Goal: Task Accomplishment & Management: Complete application form

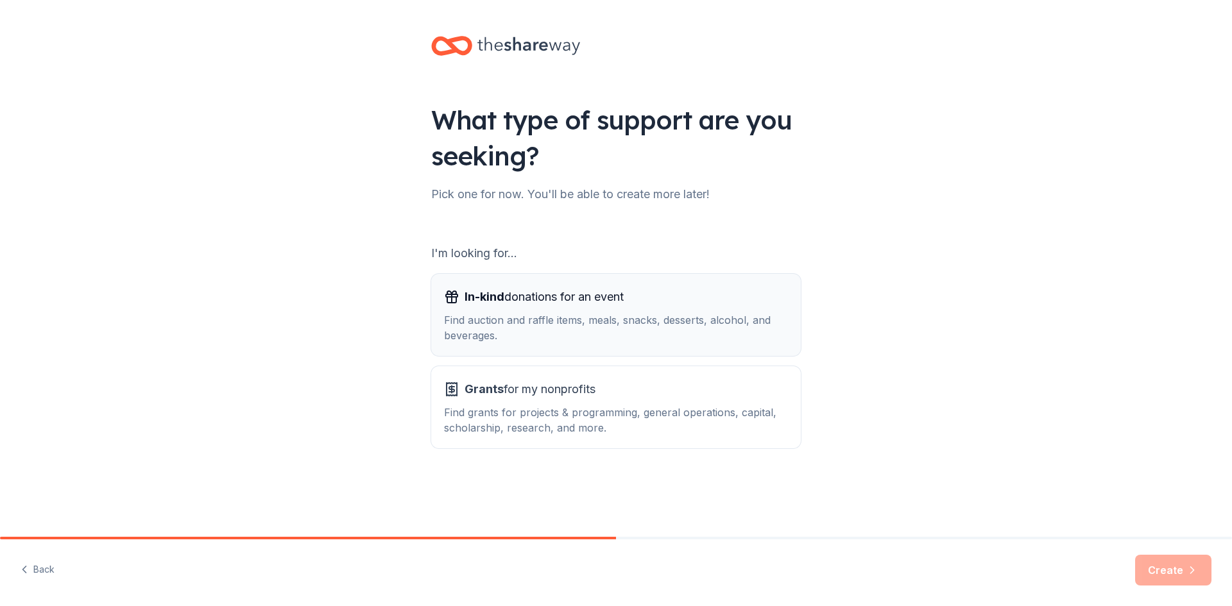
click at [555, 322] on div "Find auction and raffle items, meals, snacks, desserts, alcohol, and beverages." at bounding box center [616, 328] width 344 height 31
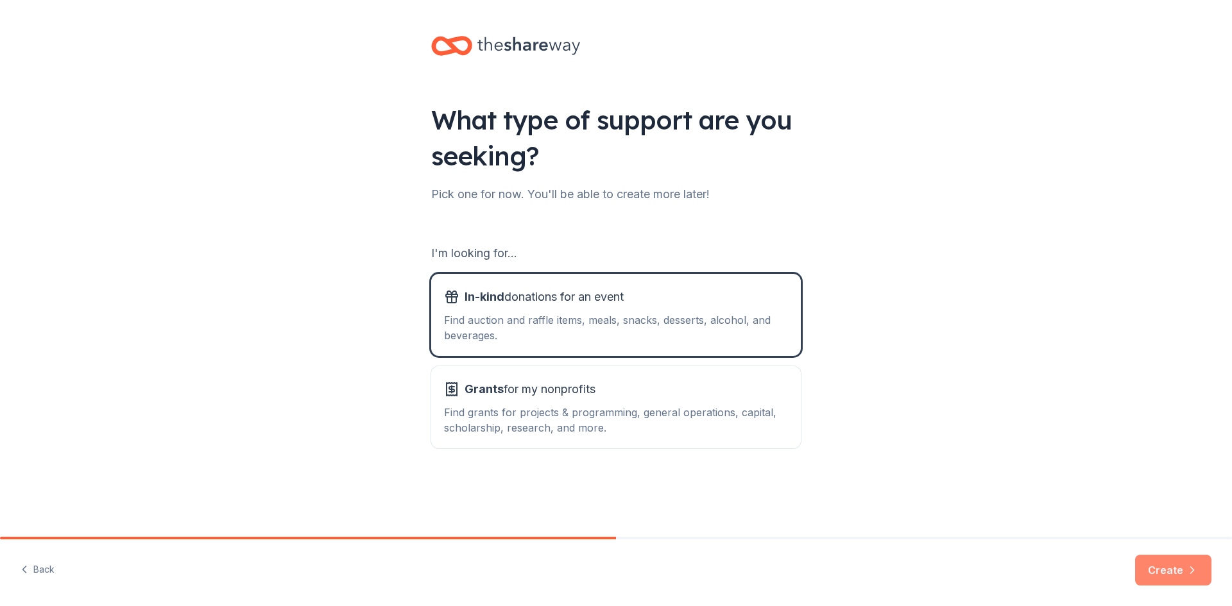
click at [1153, 572] on button "Create" at bounding box center [1173, 570] width 76 height 31
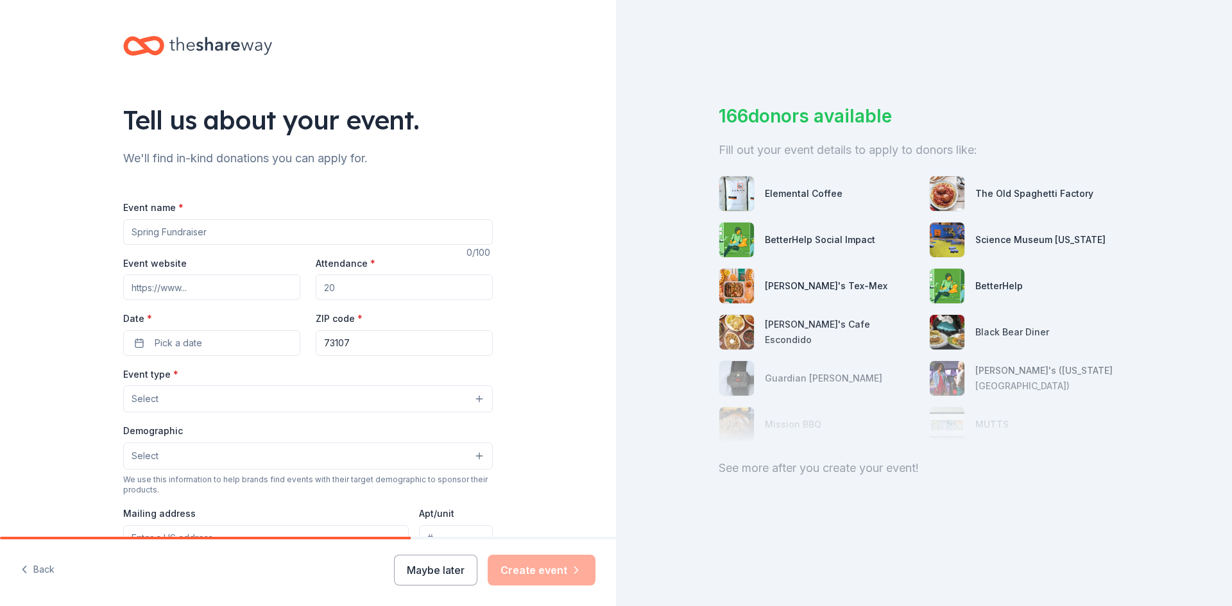
click at [259, 228] on input "Event name *" at bounding box center [308, 232] width 370 height 26
type input "Walk4Water4"
click at [228, 289] on input "Event website" at bounding box center [211, 288] width 177 height 26
click at [476, 400] on button "Select" at bounding box center [308, 399] width 370 height 27
click at [555, 381] on div "Tell us about your event. We'll find in-kind donations you can apply for. Event…" at bounding box center [308, 427] width 616 height 854
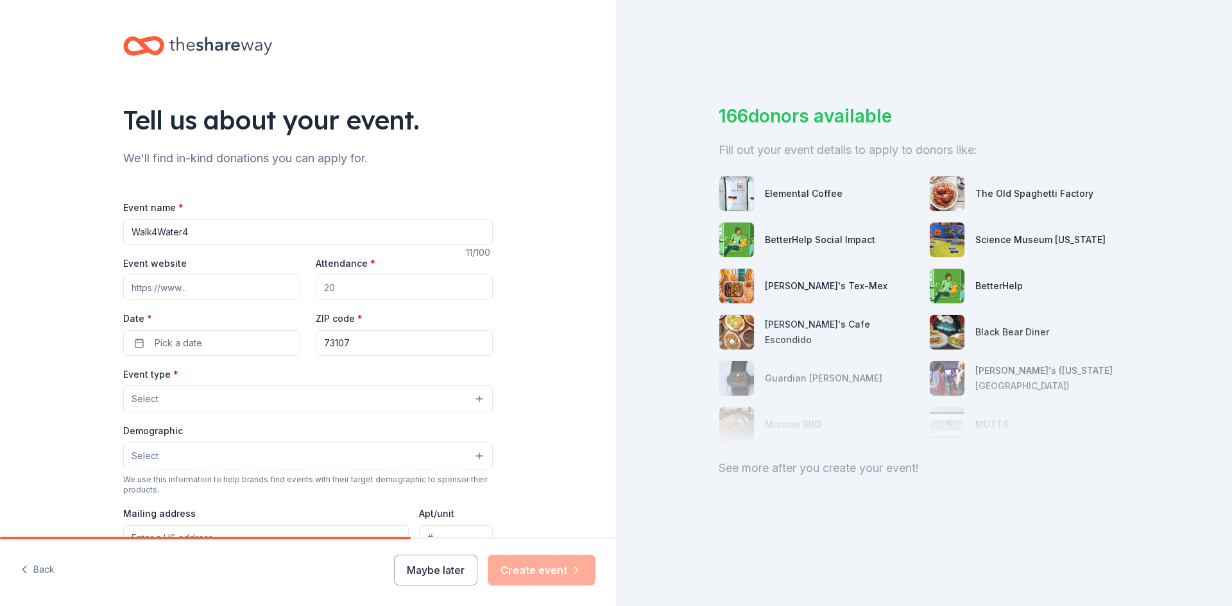
click at [475, 453] on button "Select" at bounding box center [308, 456] width 370 height 27
click at [167, 493] on span "All genders" at bounding box center [308, 489] width 348 height 17
click at [563, 384] on div "Tell us about your event. We'll find in-kind donations you can apply for. Event…" at bounding box center [308, 428] width 616 height 856
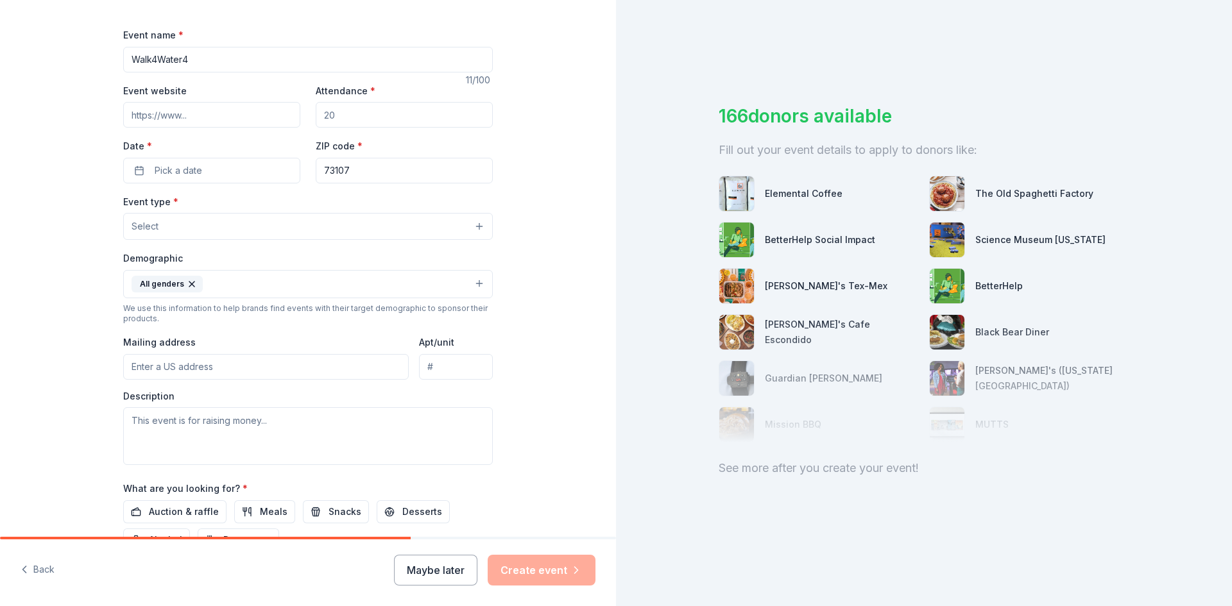
scroll to position [193, 0]
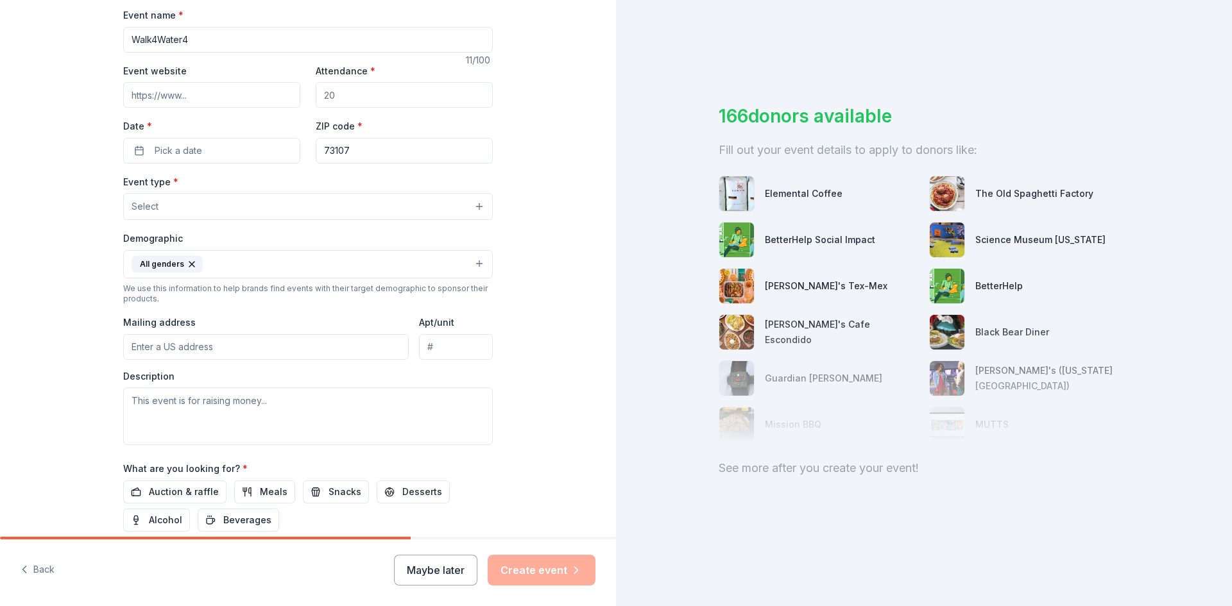
click at [204, 92] on input "Event website" at bounding box center [211, 95] width 177 height 26
click at [193, 94] on input "Event website" at bounding box center [211, 95] width 177 height 26
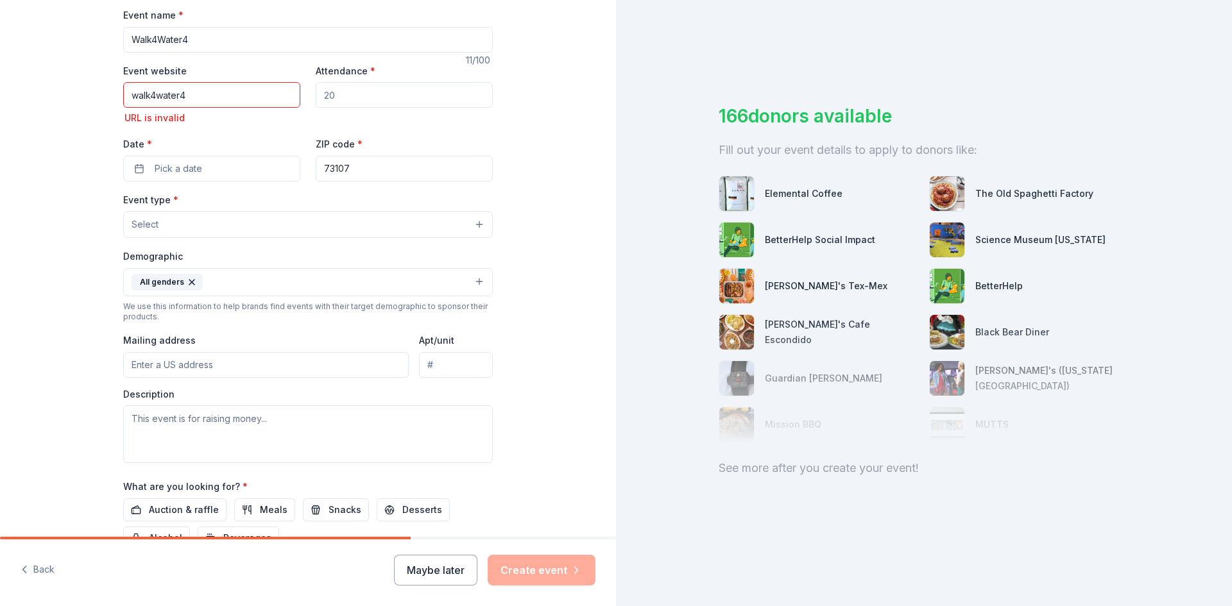
drag, startPoint x: 187, startPoint y: 96, endPoint x: 102, endPoint y: 101, distance: 85.5
click at [103, 101] on div "Tell us about your event. We'll find in-kind donations you can apply for. Event…" at bounding box center [308, 243] width 411 height 873
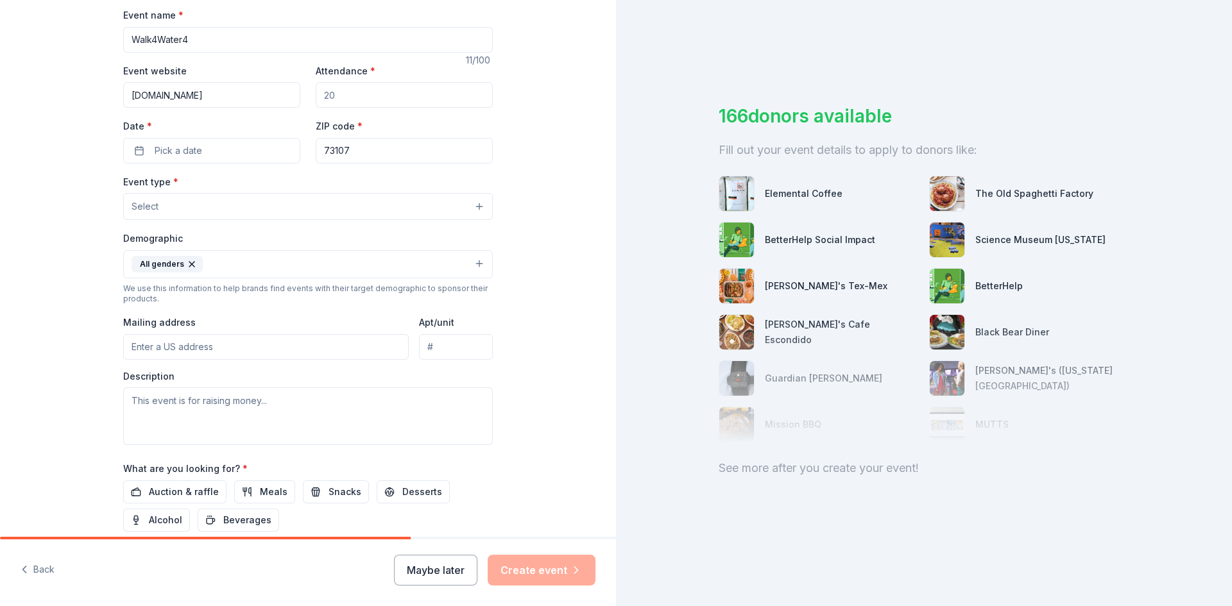
click at [181, 92] on input "[DOMAIN_NAME]" at bounding box center [211, 95] width 177 height 26
type input "[DOMAIN_NAME][URL]"
click at [363, 98] on input "Attendance *" at bounding box center [404, 95] width 177 height 26
type input "600"
click at [284, 151] on button "Pick a date" at bounding box center [211, 151] width 177 height 26
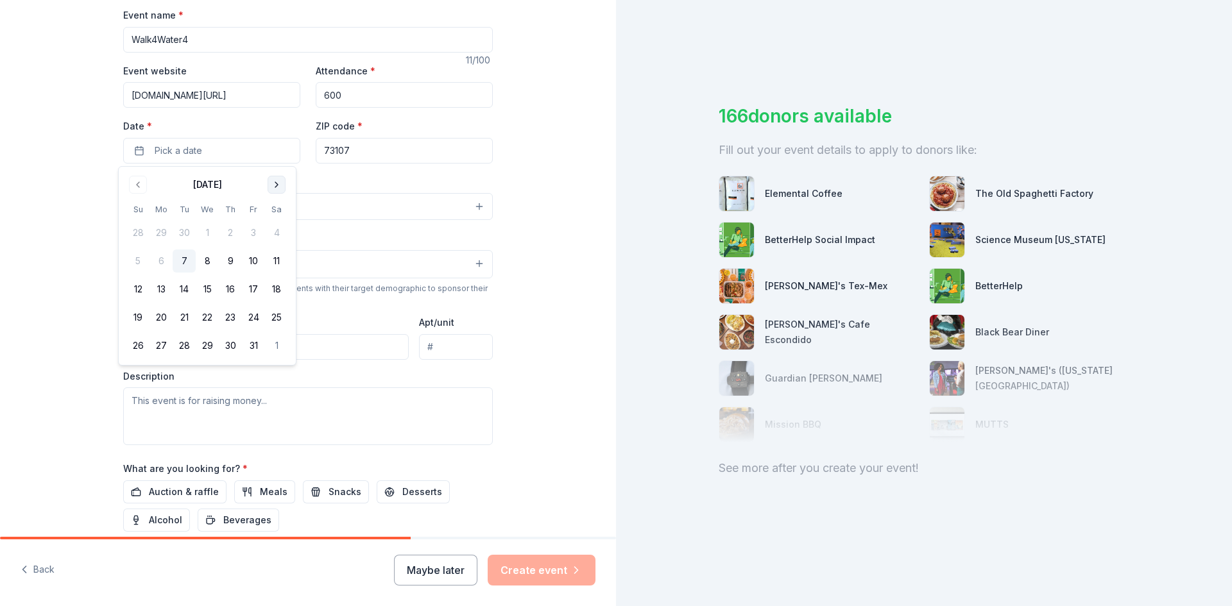
click at [279, 184] on button "Go to next month" at bounding box center [277, 185] width 18 height 18
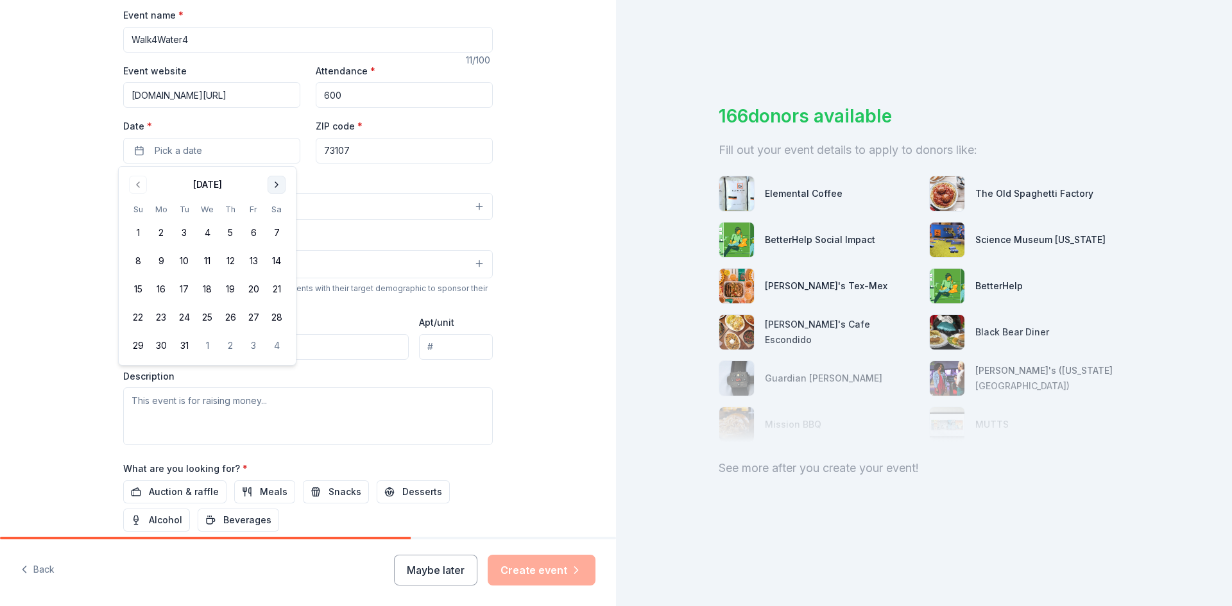
click at [279, 184] on button "Go to next month" at bounding box center [277, 185] width 18 height 18
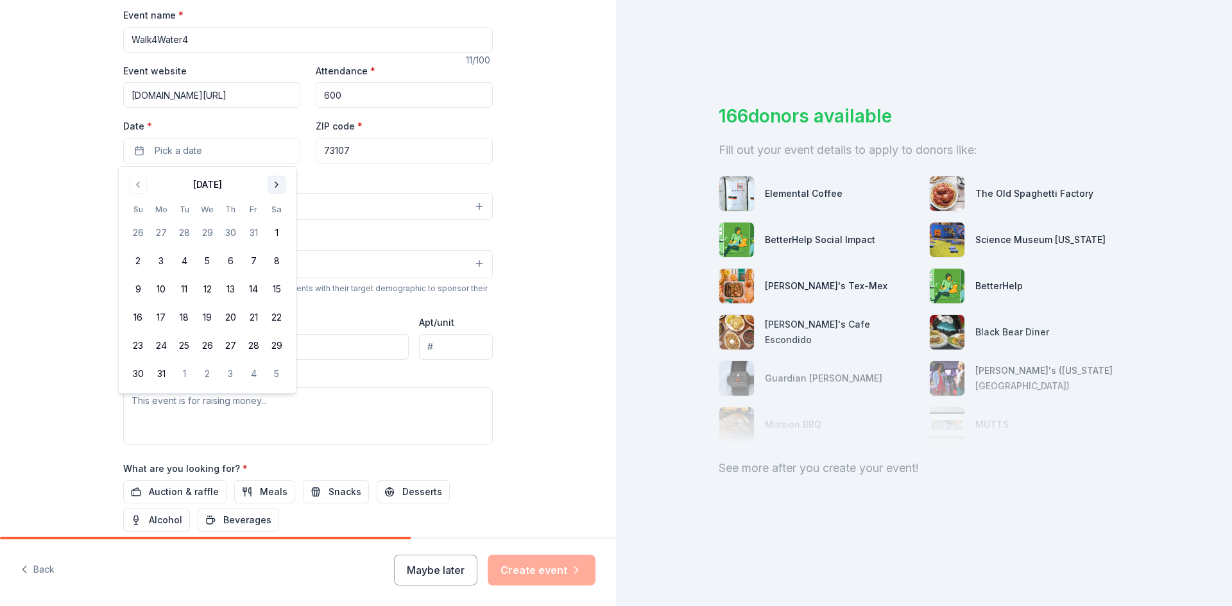
click at [279, 184] on button "Go to next month" at bounding box center [277, 185] width 18 height 18
click at [277, 316] on button "26" at bounding box center [276, 317] width 23 height 23
click at [546, 162] on div "Tell us about your event. We'll find in-kind donations you can apply for. Event…" at bounding box center [308, 235] width 616 height 856
click at [475, 207] on button "Select" at bounding box center [308, 206] width 370 height 27
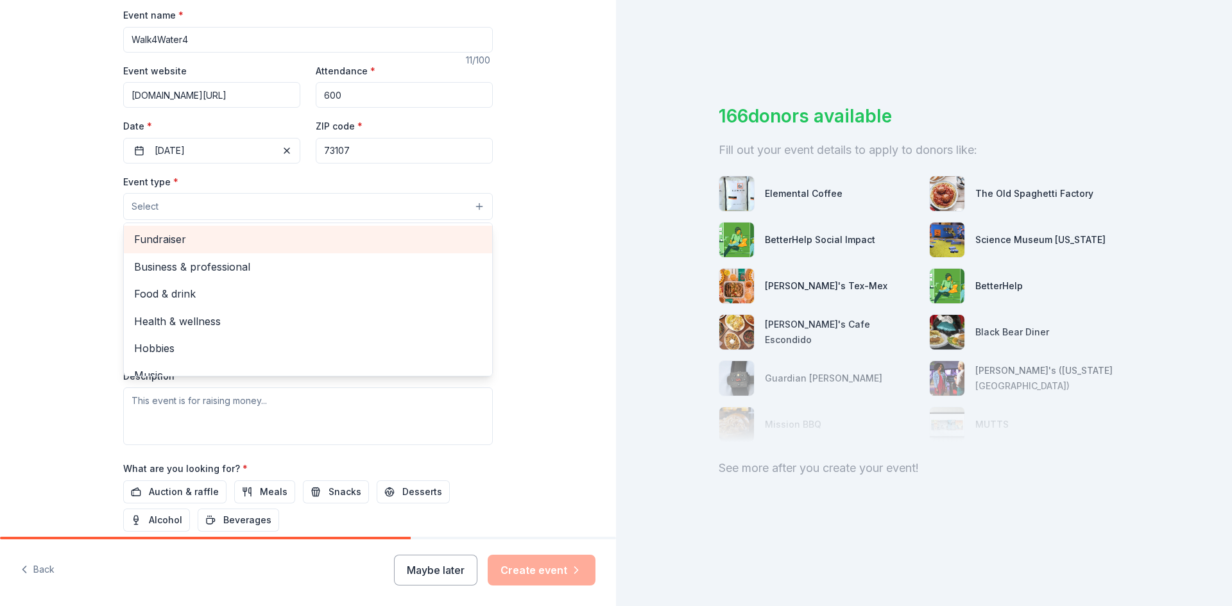
click at [172, 240] on span "Fundraiser" at bounding box center [308, 239] width 348 height 17
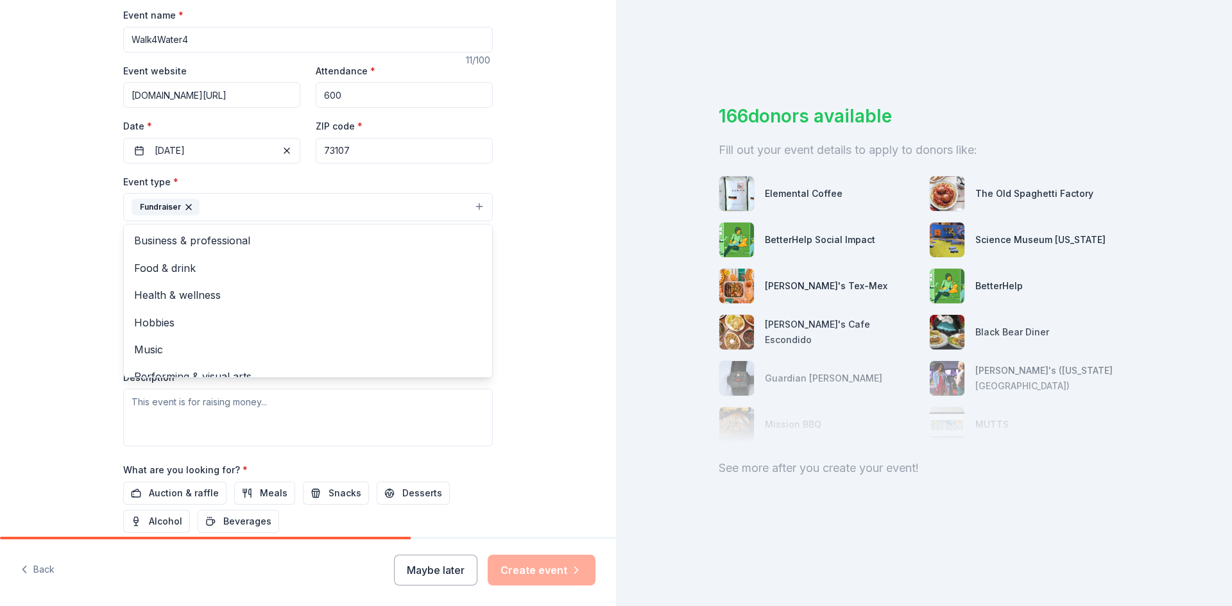
click at [535, 162] on div "Tell us about your event. We'll find in-kind donations you can apply for. Event…" at bounding box center [308, 235] width 616 height 857
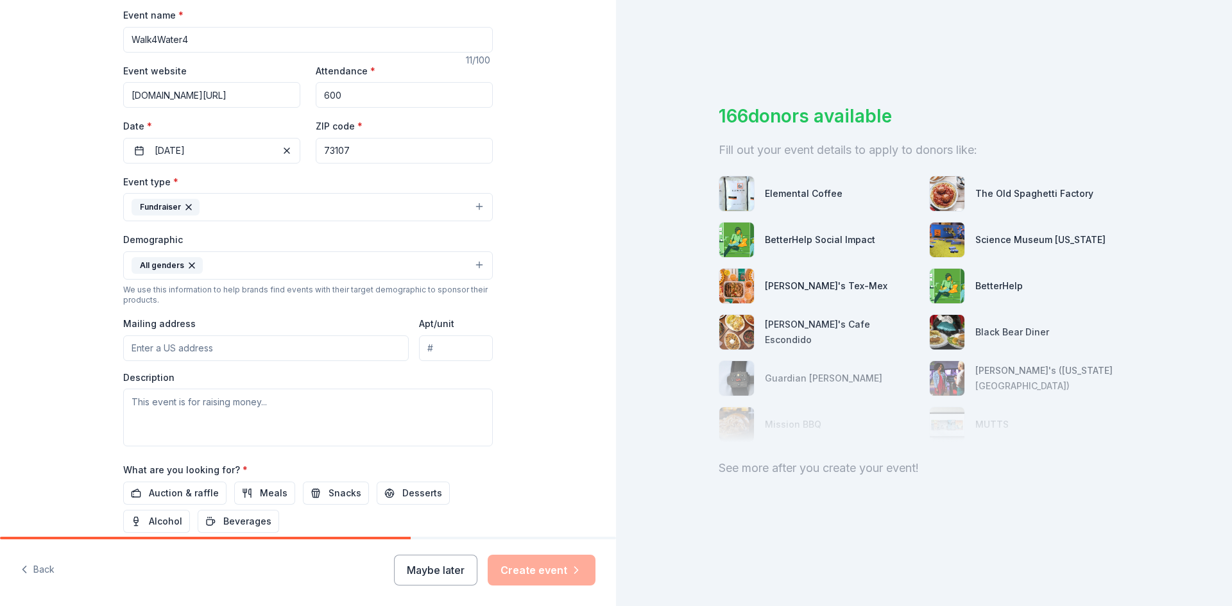
click at [262, 343] on input "Mailing address" at bounding box center [266, 349] width 286 height 26
type input "[STREET_ADDRESS]"
click at [271, 408] on textarea at bounding box center [308, 418] width 370 height 58
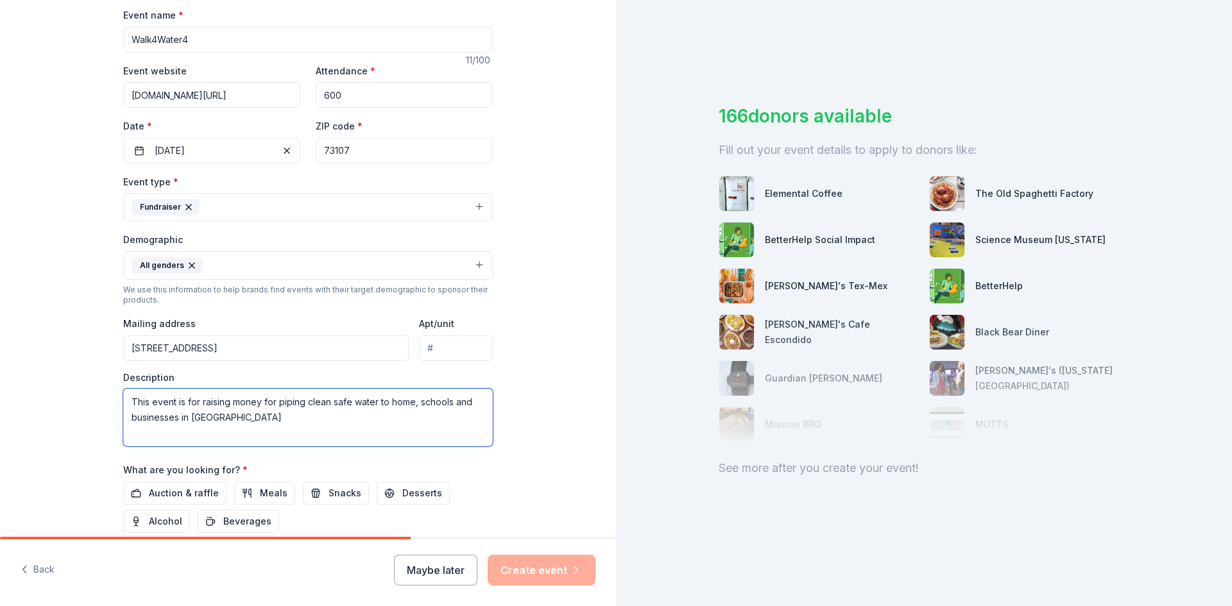
click at [259, 398] on textarea "This event is for raising money for piping clean safe water to home, schools an…" at bounding box center [308, 418] width 370 height 58
click at [395, 405] on textarea "This event is for raising money to pipe clean safe water to home, schools and b…" at bounding box center [308, 418] width 370 height 58
click at [440, 406] on textarea "This event is for raising money to pipe clean safe water to homes, schools and …" at bounding box center [308, 418] width 370 height 58
click at [187, 421] on textarea "This event is for raising money to pipe clean safe water to homes, schools, and…" at bounding box center [308, 418] width 370 height 58
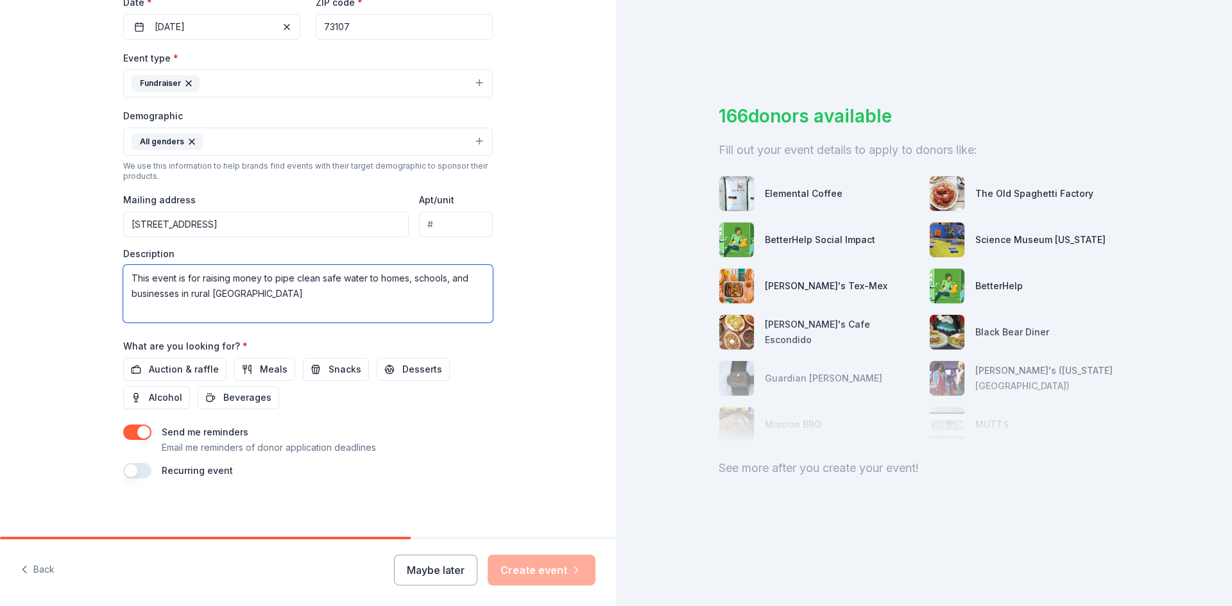
scroll to position [320, 0]
type textarea "This event is for raising money to pipe clean safe water to homes, schools, and…"
click at [260, 365] on span "Meals" at bounding box center [274, 366] width 28 height 15
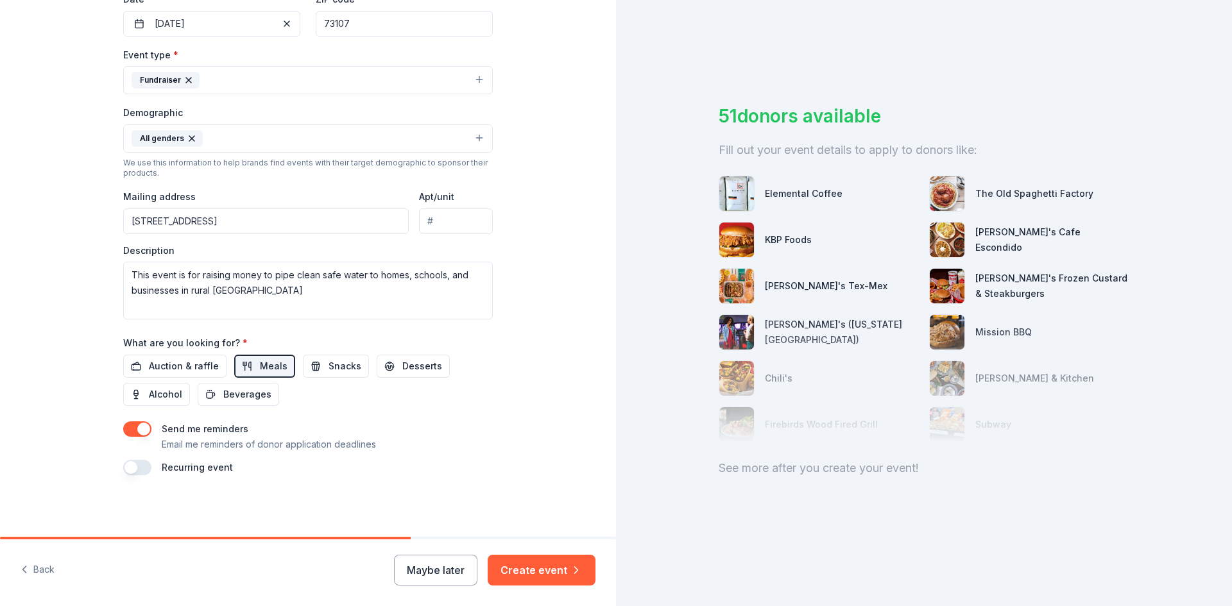
click at [140, 466] on button "button" at bounding box center [137, 467] width 28 height 15
click at [228, 508] on button "[DATE]" at bounding box center [195, 507] width 66 height 26
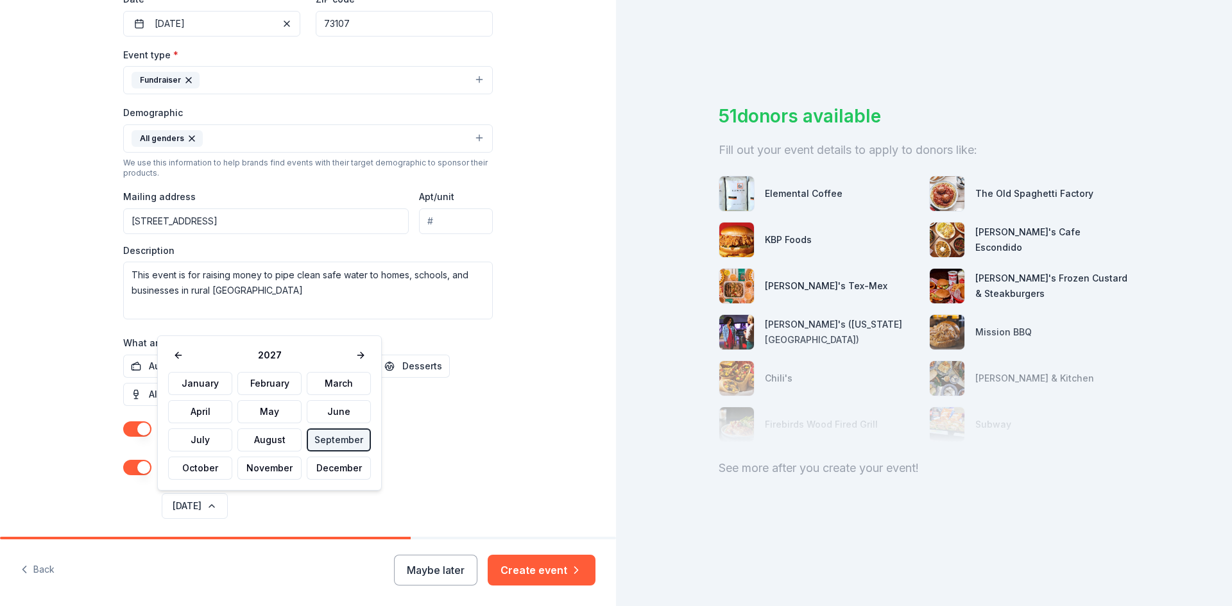
click at [529, 422] on div "Tell us about your event. We'll find in-kind donations you can apply for. Event…" at bounding box center [308, 131] width 616 height 903
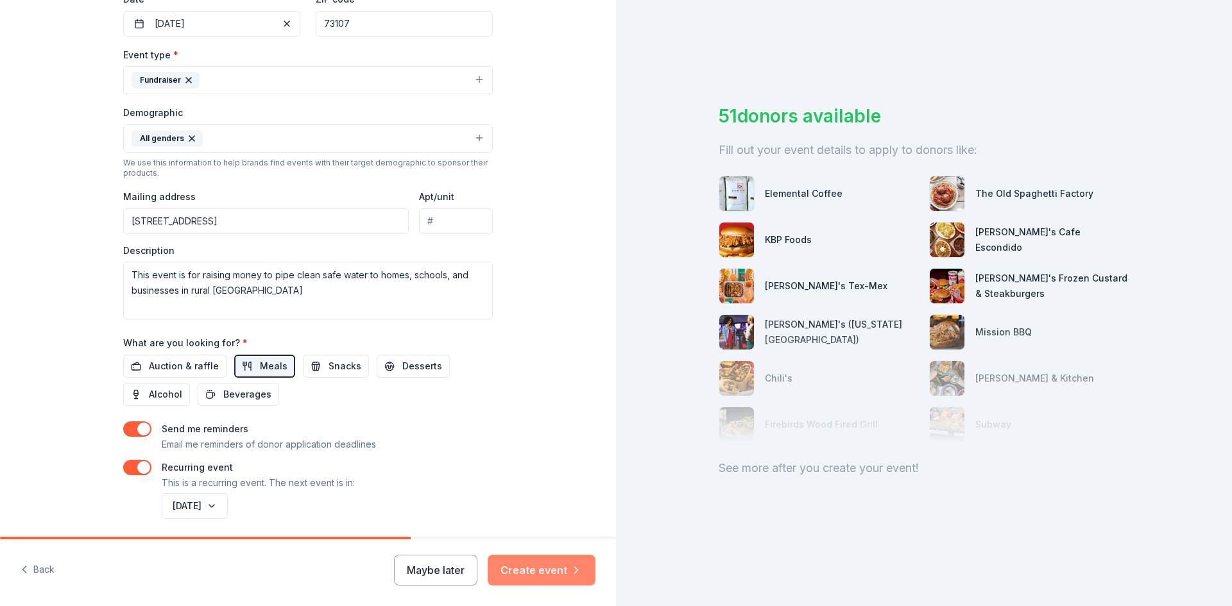
click at [547, 574] on button "Create event" at bounding box center [542, 570] width 108 height 31
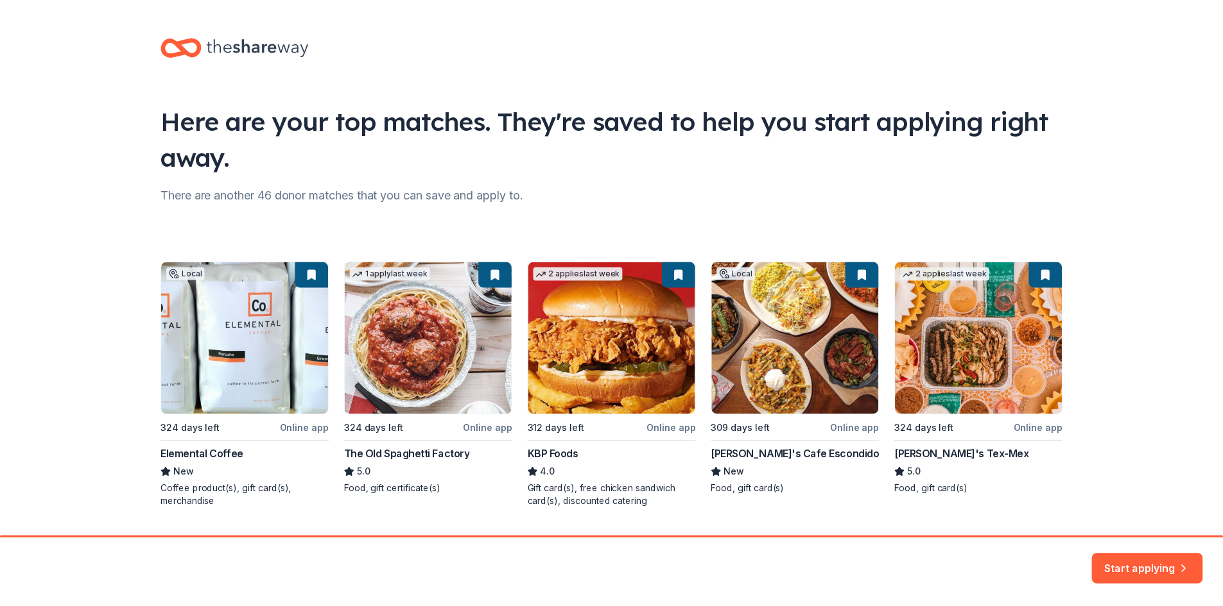
scroll to position [33, 0]
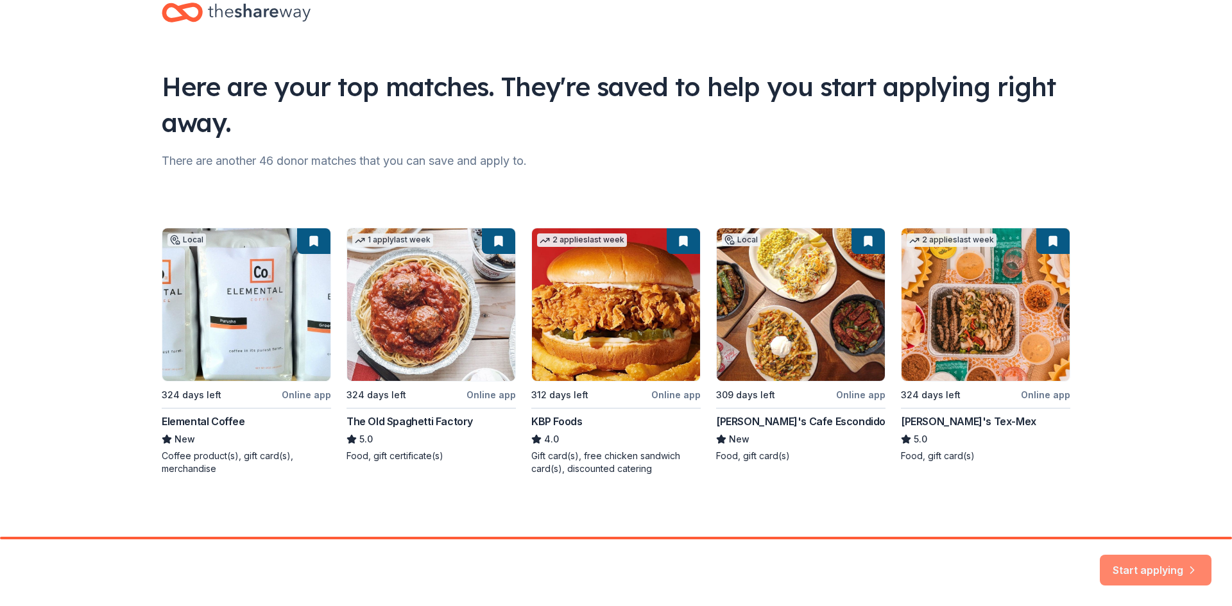
click at [1159, 567] on button "Start applying" at bounding box center [1156, 563] width 112 height 31
